Goal: Task Accomplishment & Management: Use online tool/utility

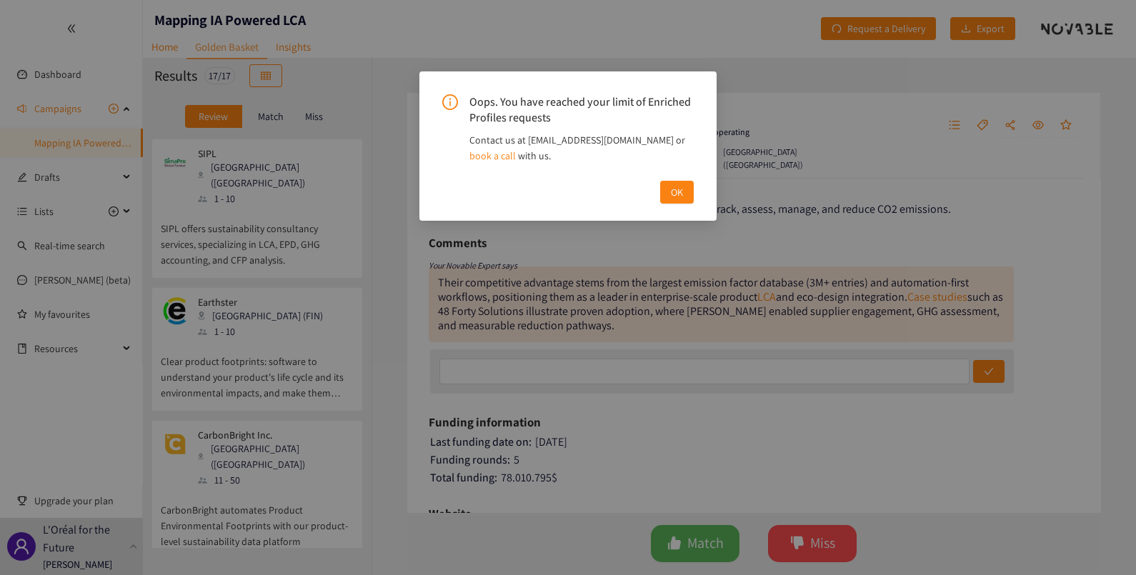
scroll to position [294, 0]
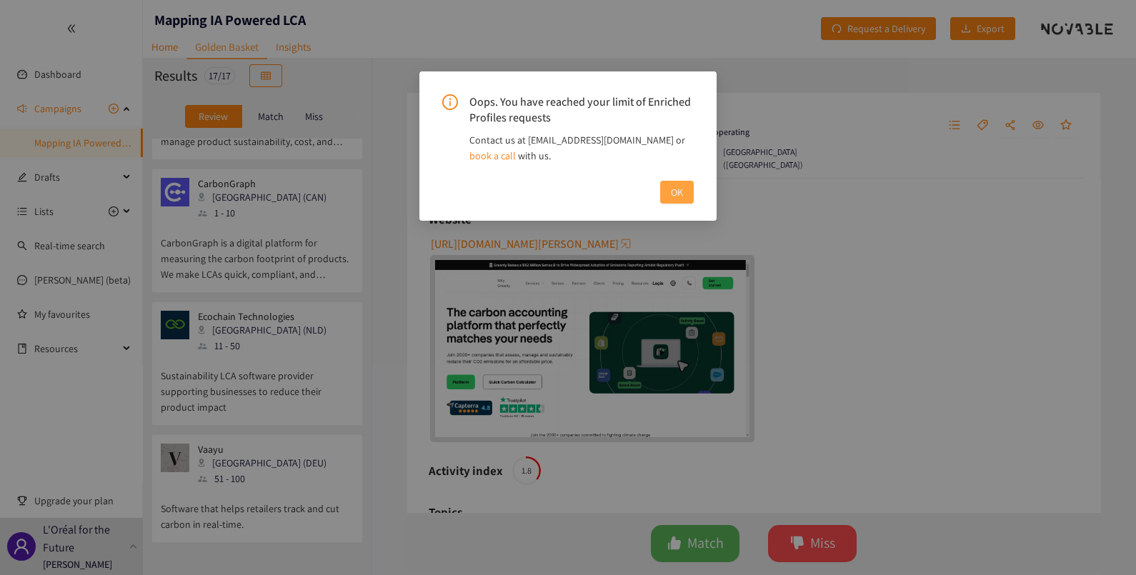
click at [684, 183] on button "OK" at bounding box center [677, 192] width 34 height 23
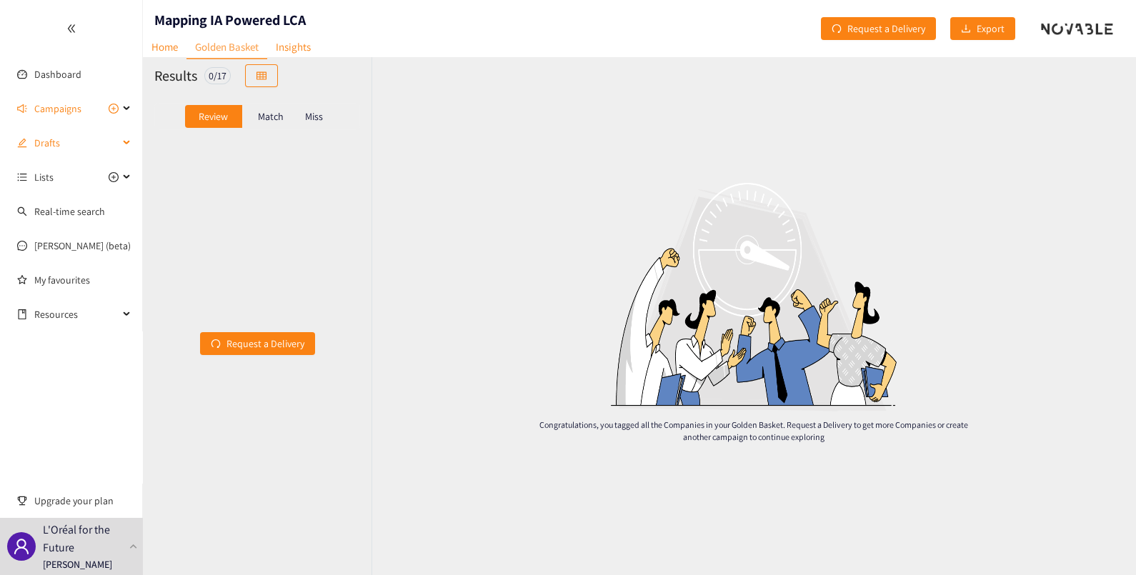
click at [66, 144] on span "Drafts" at bounding box center [76, 143] width 84 height 29
click at [51, 178] on span "Lists" at bounding box center [43, 177] width 19 height 29
click at [212, 74] on div "0 / 17" at bounding box center [217, 75] width 26 height 17
click at [263, 119] on p "Match" at bounding box center [271, 116] width 26 height 11
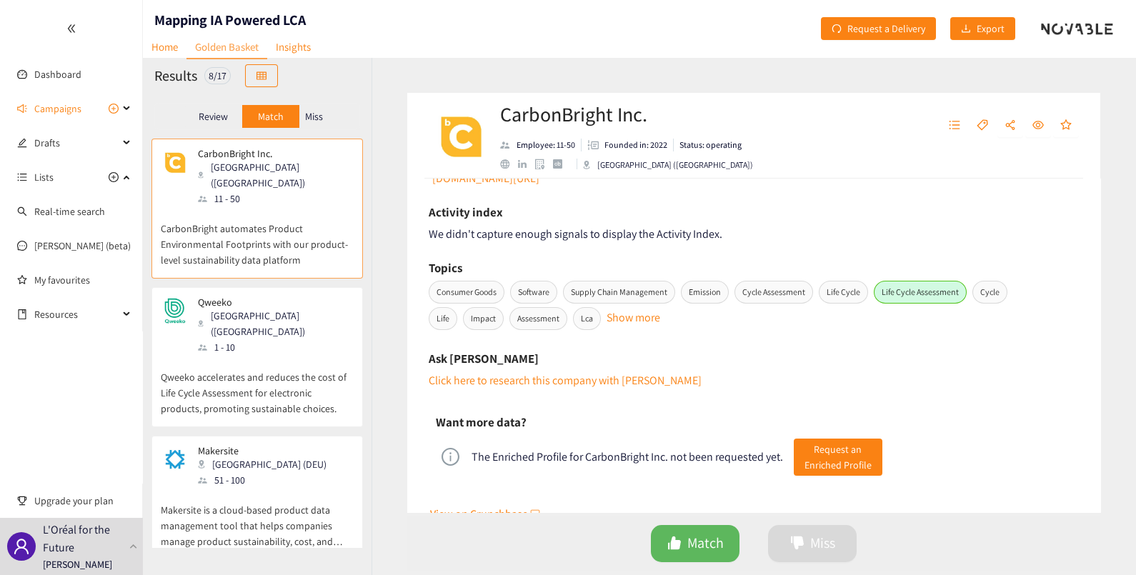
scroll to position [736, 0]
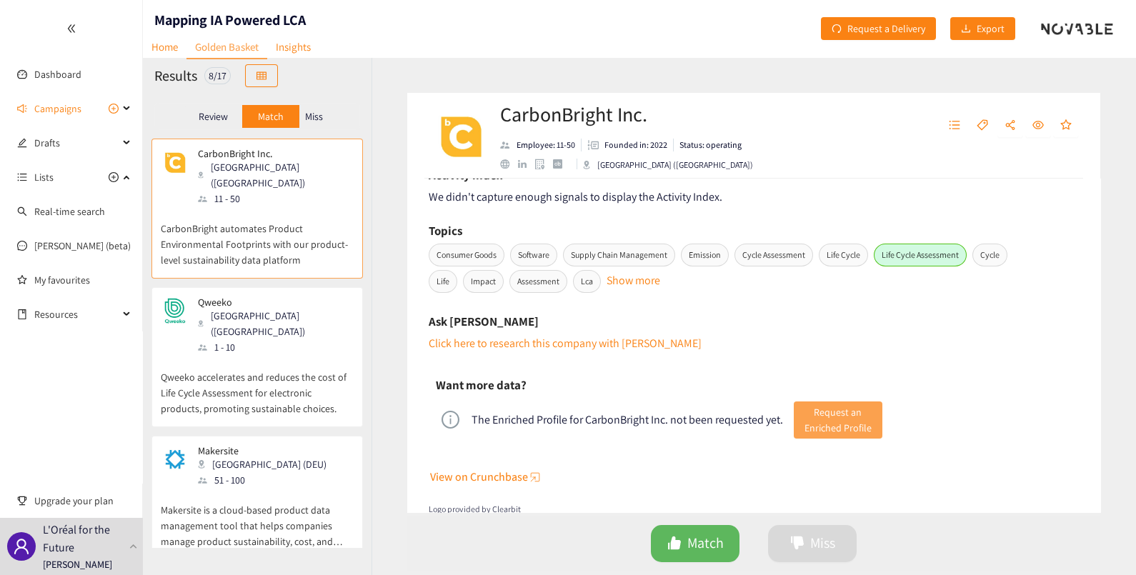
click at [811, 412] on span "Request an Enriched Profile" at bounding box center [838, 420] width 67 height 31
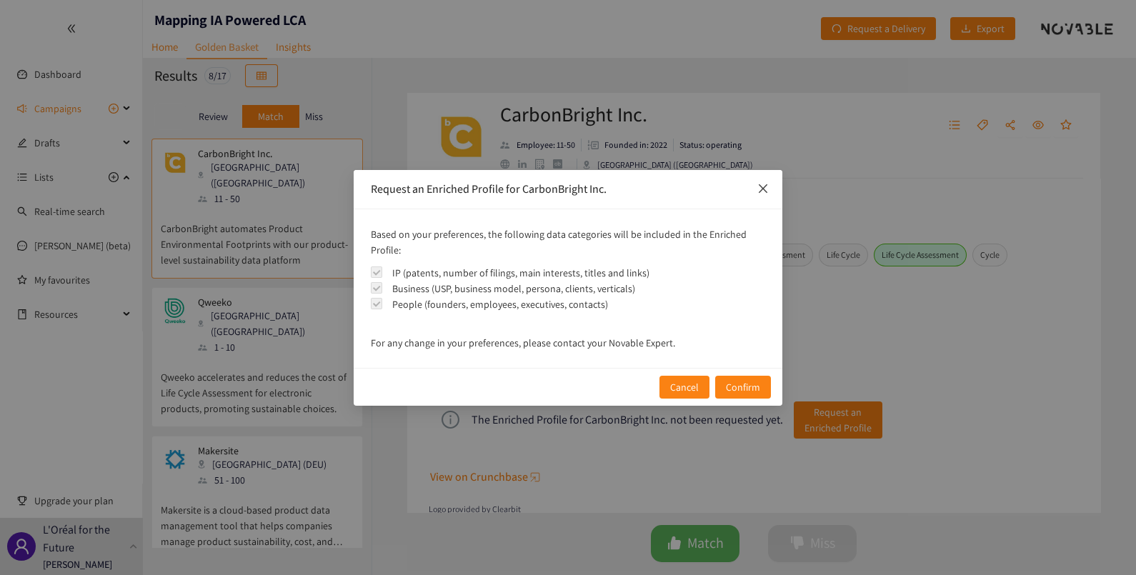
click at [768, 196] on span "Close" at bounding box center [763, 189] width 39 height 39
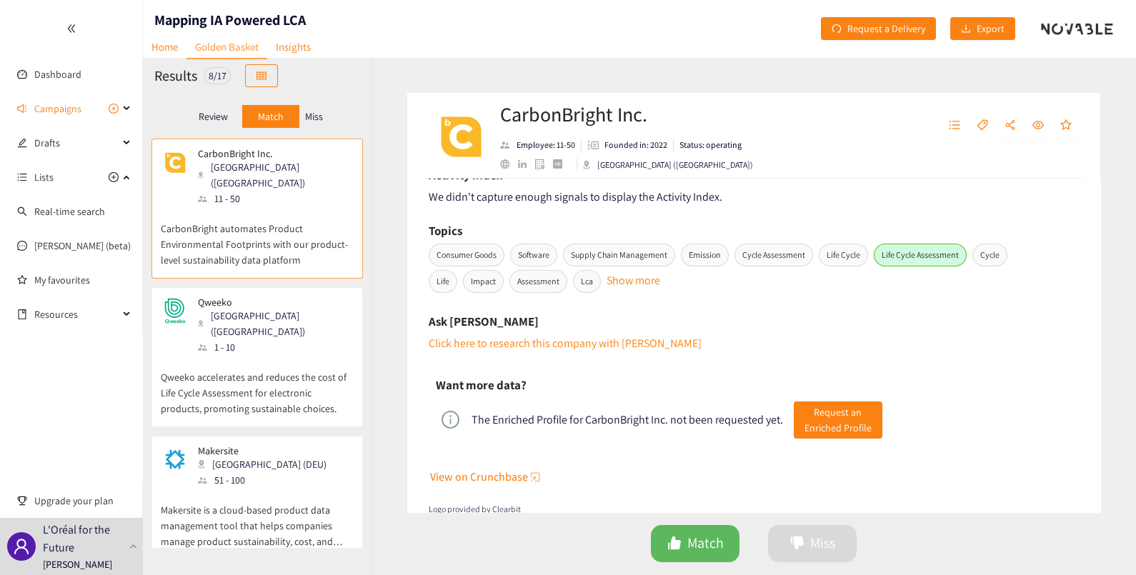
click at [836, 254] on span "Life Cycle" at bounding box center [843, 255] width 49 height 23
click at [838, 254] on span "Life Cycle" at bounding box center [843, 255] width 49 height 23
drag, startPoint x: 838, startPoint y: 254, endPoint x: 480, endPoint y: 257, distance: 358.1
click at [480, 257] on span "Consumer Goods" at bounding box center [467, 255] width 76 height 23
click at [655, 279] on button "Show more" at bounding box center [634, 275] width 54 height 7
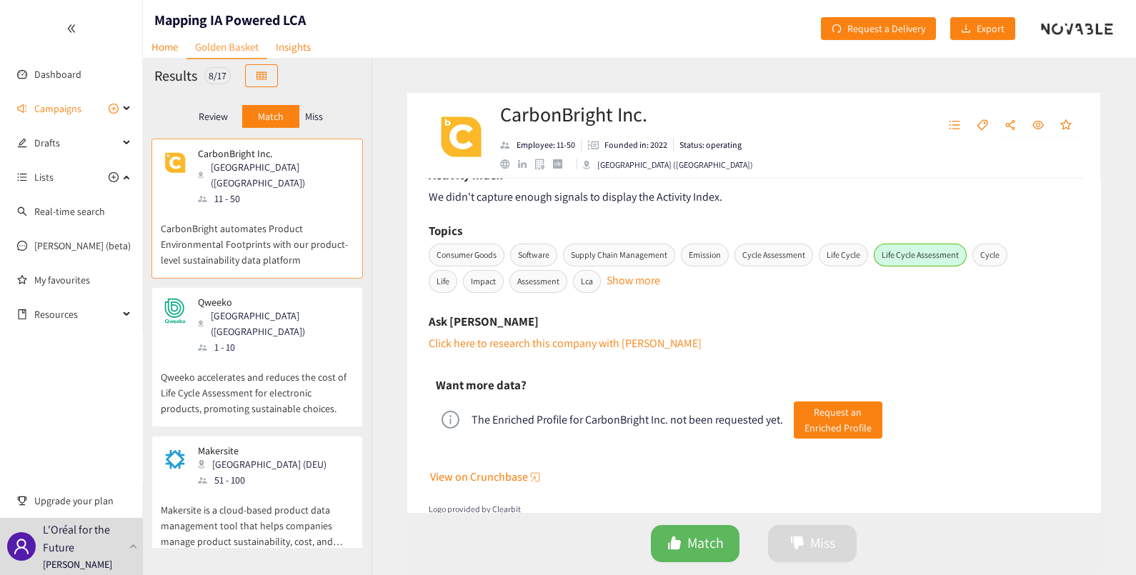
click at [523, 307] on div "Decision: Amélie DROUAULT Date: 10/09/25 Comment: Seems there is a good fit wit…" at bounding box center [753, 346] width 693 height 334
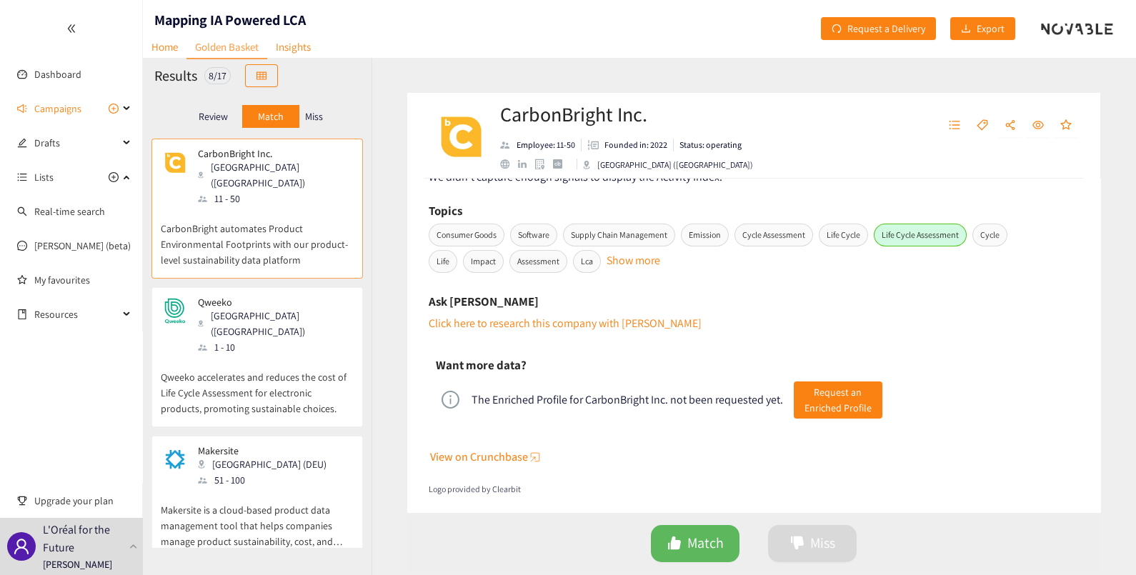
scroll to position [760, 0]
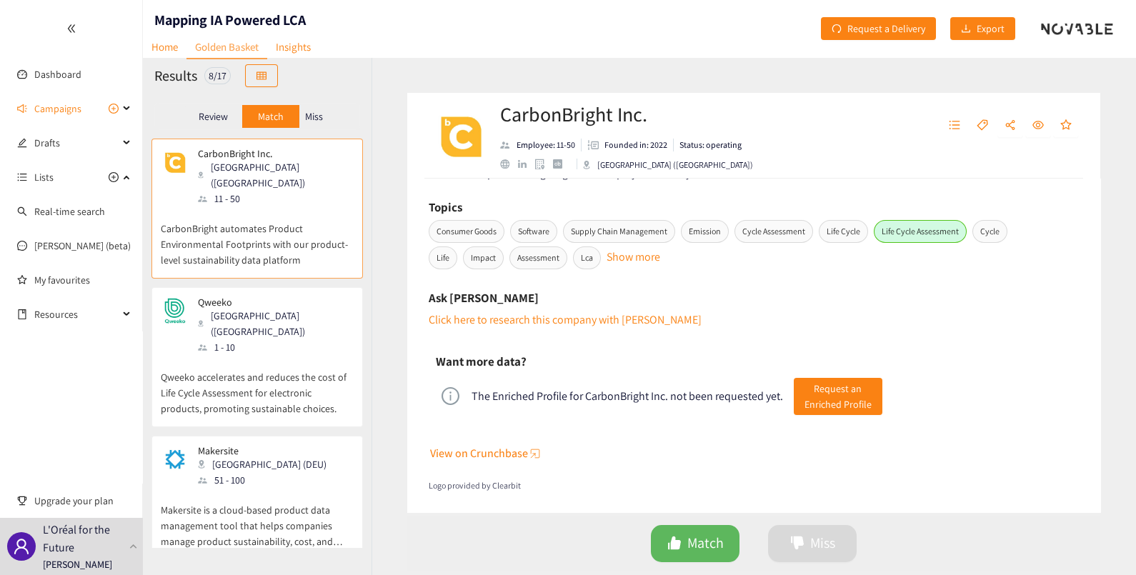
click at [473, 232] on span "Consumer Goods" at bounding box center [467, 231] width 76 height 23
click at [557, 258] on span "Assessment" at bounding box center [539, 258] width 58 height 23
click at [601, 257] on span "Lca" at bounding box center [587, 258] width 28 height 23
click at [814, 391] on span "Request an Enriched Profile" at bounding box center [838, 396] width 67 height 31
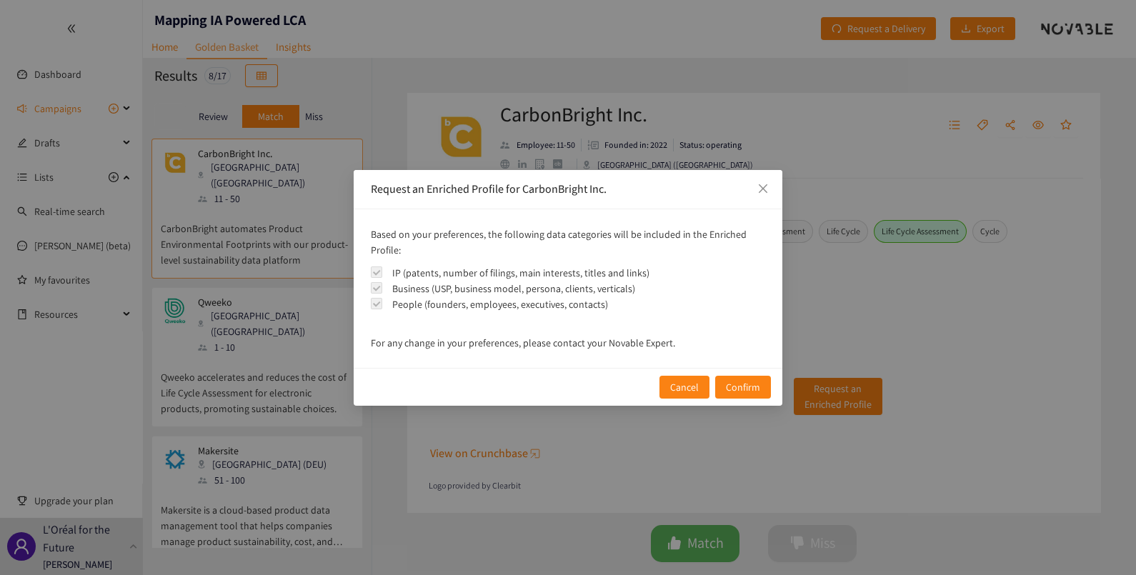
click at [382, 271] on div at bounding box center [378, 273] width 14 height 16
click at [379, 272] on span at bounding box center [376, 272] width 11 height 11
click at [379, 287] on span at bounding box center [376, 287] width 11 height 11
click at [745, 387] on span "Confirm" at bounding box center [743, 388] width 34 height 16
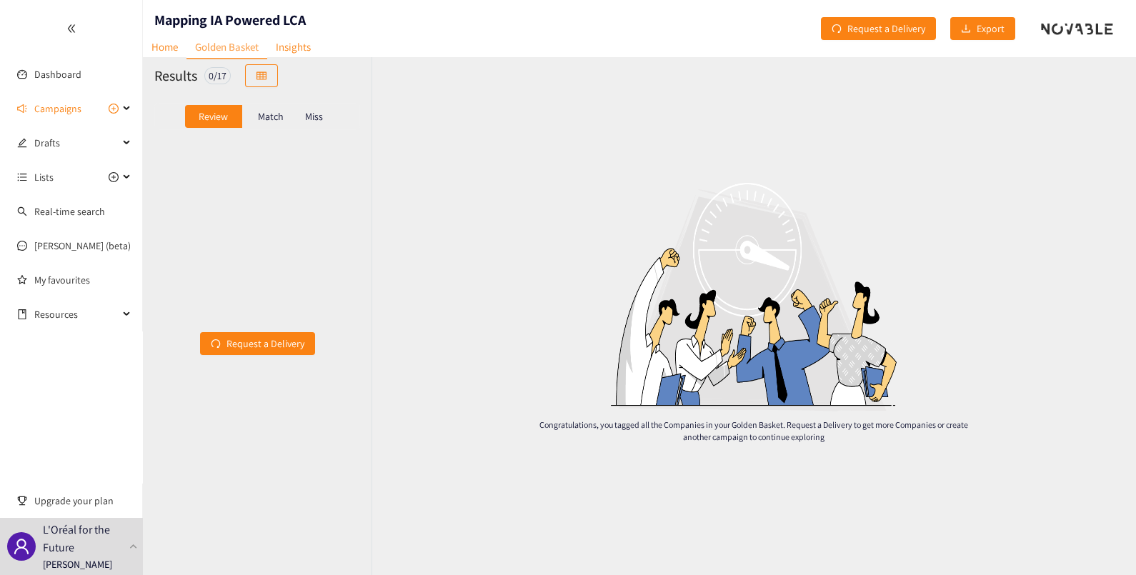
click at [261, 114] on p "Match" at bounding box center [271, 116] width 26 height 11
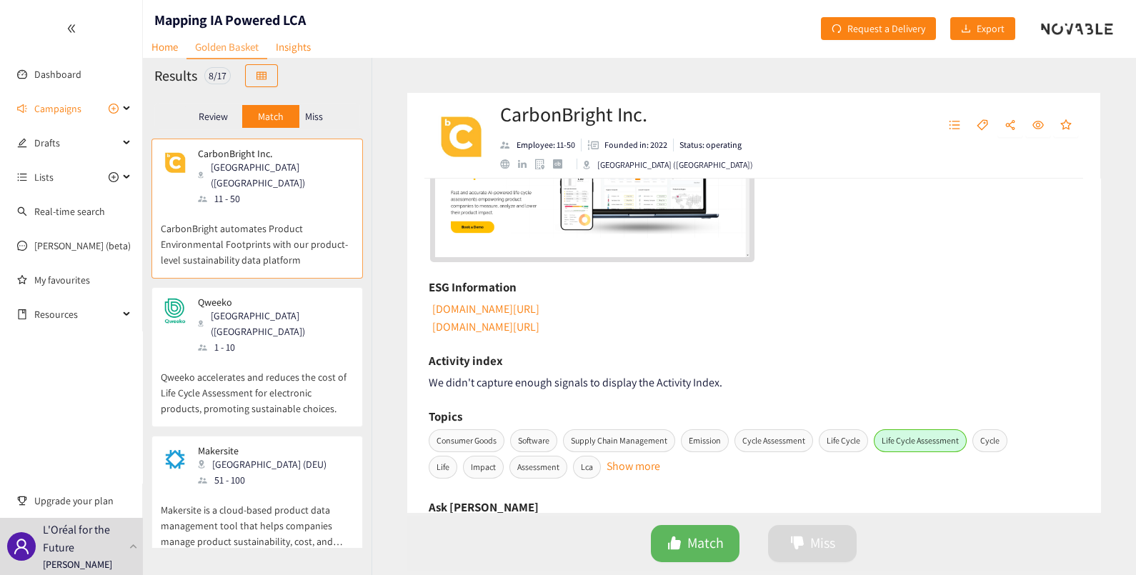
scroll to position [549, 0]
click at [214, 125] on div "Review" at bounding box center [213, 116] width 57 height 23
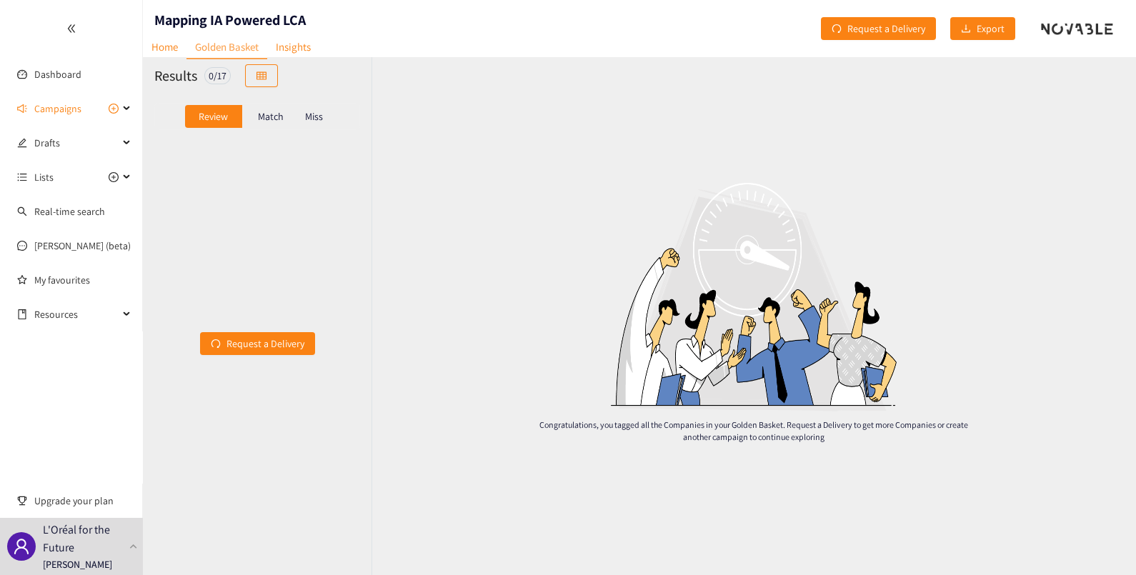
click at [311, 113] on p "Miss" at bounding box center [314, 116] width 18 height 11
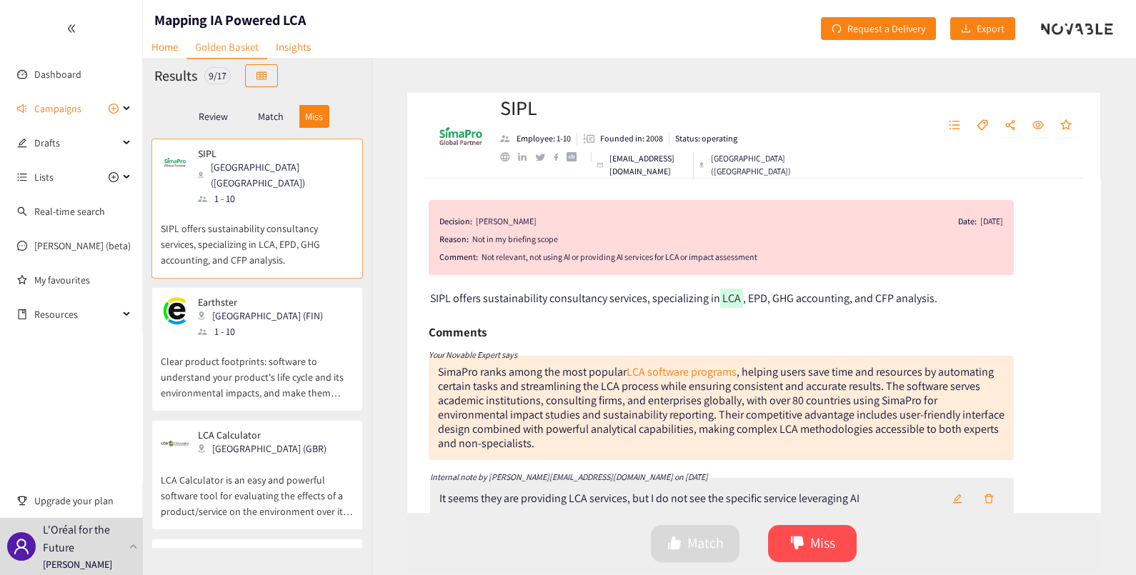
click at [274, 116] on p "Match" at bounding box center [271, 116] width 26 height 11
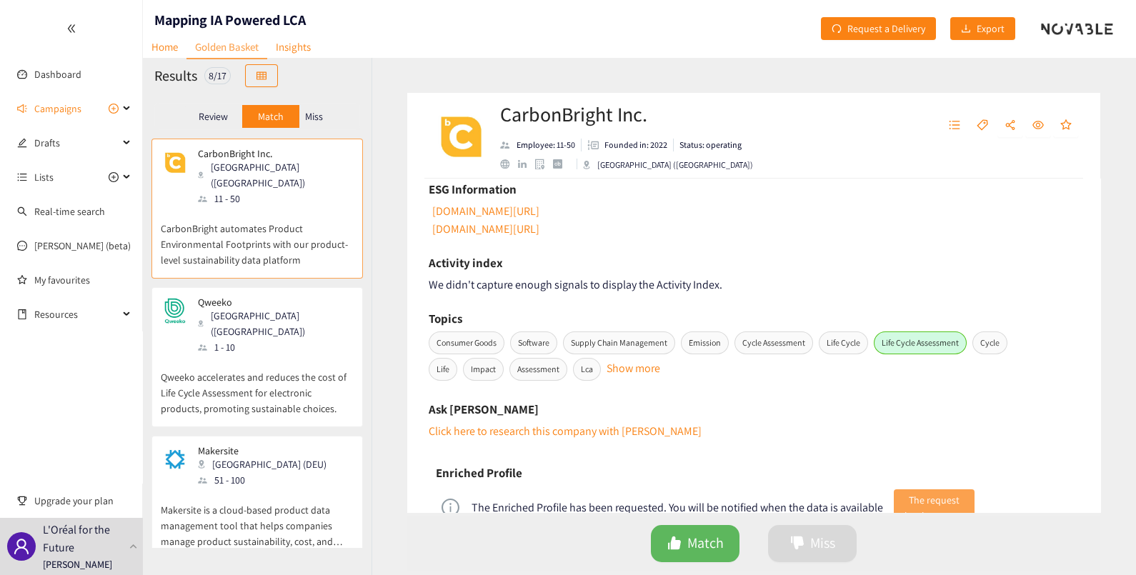
scroll to position [760, 0]
